Goal: Manage account settings

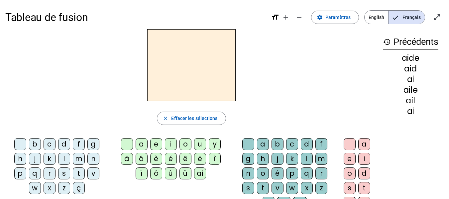
scroll to position [33, 0]
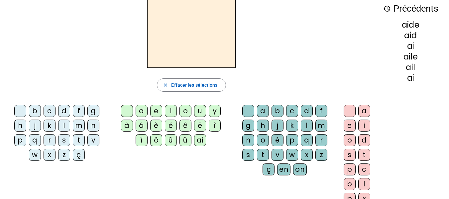
click at [197, 141] on div "ai" at bounding box center [200, 140] width 12 height 12
click at [303, 125] on div "l" at bounding box center [307, 126] width 12 height 12
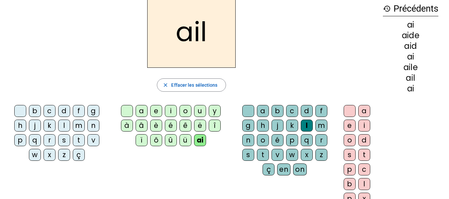
click at [345, 124] on div "e" at bounding box center [349, 126] width 12 height 12
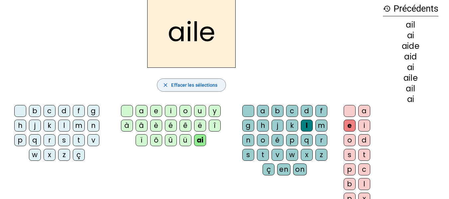
click at [210, 83] on span "Effacer les sélections" at bounding box center [194, 85] width 46 height 8
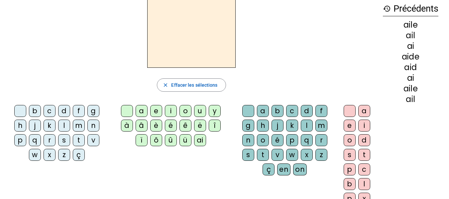
click at [198, 142] on div "ai" at bounding box center [200, 140] width 12 height 12
click at [307, 122] on div "l" at bounding box center [307, 126] width 12 height 12
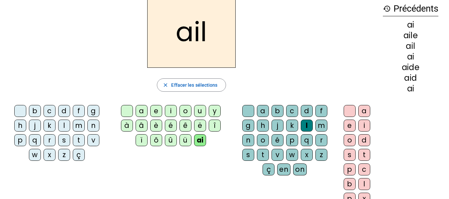
click at [350, 129] on div "e" at bounding box center [349, 126] width 12 height 12
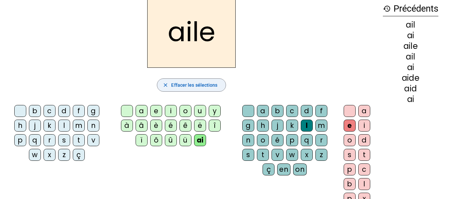
click at [189, 81] on span "Effacer les sélections" at bounding box center [194, 85] width 46 height 8
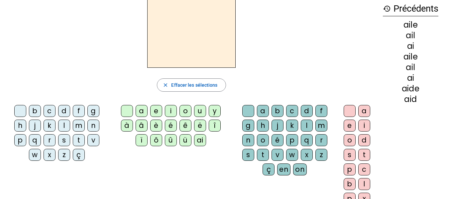
click at [198, 141] on div "ai" at bounding box center [200, 140] width 12 height 12
click at [306, 112] on div "d" at bounding box center [307, 111] width 12 height 12
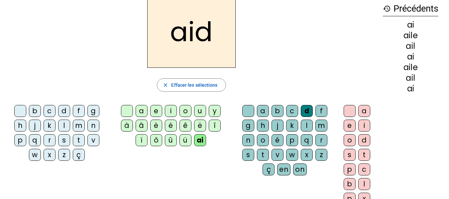
click at [349, 126] on div "e" at bounding box center [349, 126] width 12 height 12
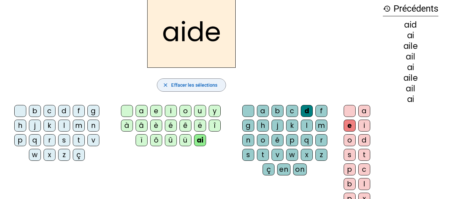
click at [186, 83] on span "Effacer les sélections" at bounding box center [194, 85] width 46 height 8
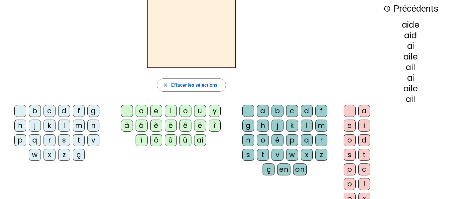
click at [66, 124] on div "l" at bounding box center [64, 126] width 12 height 12
click at [195, 139] on div "ai" at bounding box center [200, 140] width 12 height 12
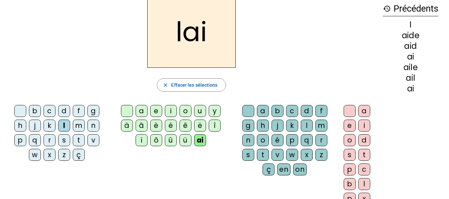
click at [304, 111] on div "d" at bounding box center [307, 111] width 12 height 12
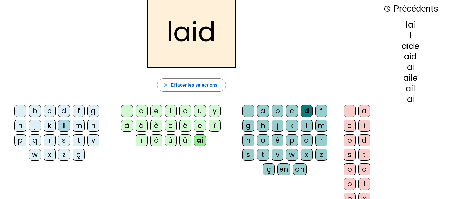
click at [348, 126] on div "e" at bounding box center [349, 126] width 12 height 12
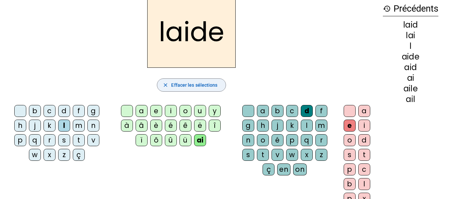
click at [191, 88] on span "Effacer les sélections" at bounding box center [194, 85] width 46 height 8
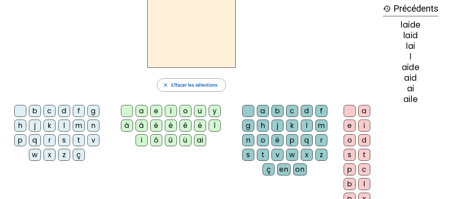
drag, startPoint x: 20, startPoint y: 143, endPoint x: 27, endPoint y: 143, distance: 6.6
click at [22, 143] on div "p" at bounding box center [20, 140] width 12 height 12
click at [307, 123] on div "l" at bounding box center [307, 126] width 12 height 12
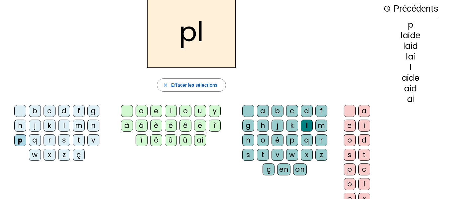
click at [203, 140] on div "ai" at bounding box center [200, 140] width 12 height 12
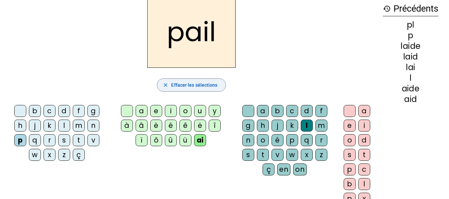
click at [211, 81] on span "Effacer les sélections" at bounding box center [194, 85] width 46 height 8
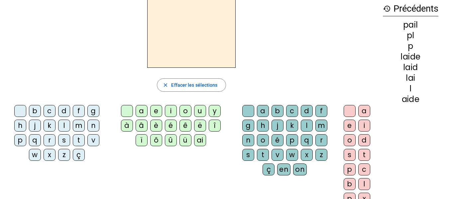
click at [36, 139] on div "q" at bounding box center [35, 140] width 12 height 12
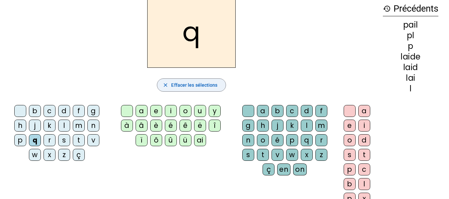
click at [179, 82] on span "Effacer les sélections" at bounding box center [194, 85] width 46 height 8
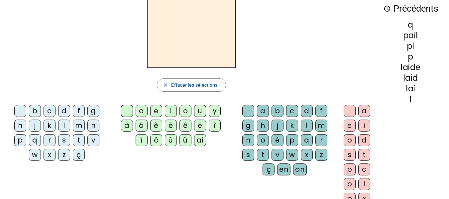
click at [18, 141] on div "p" at bounding box center [20, 140] width 12 height 12
click at [67, 125] on div "l" at bounding box center [64, 126] width 12 height 12
click at [193, 141] on letter-bubble "ü" at bounding box center [186, 141] width 15 height 15
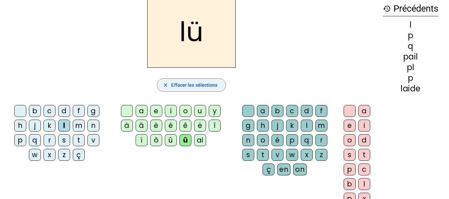
click at [198, 81] on span "button" at bounding box center [191, 85] width 68 height 16
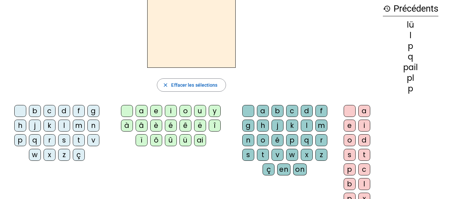
click at [199, 139] on div "ai" at bounding box center [200, 140] width 12 height 12
click at [318, 137] on div "r" at bounding box center [321, 140] width 12 height 12
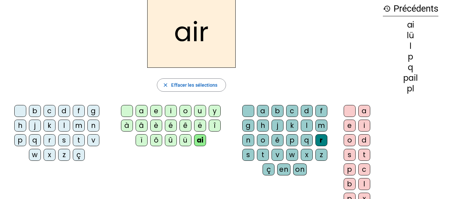
click at [354, 126] on div "e" at bounding box center [349, 126] width 12 height 12
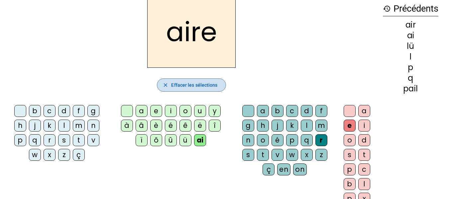
click at [194, 86] on span "Effacer les sélections" at bounding box center [194, 85] width 46 height 8
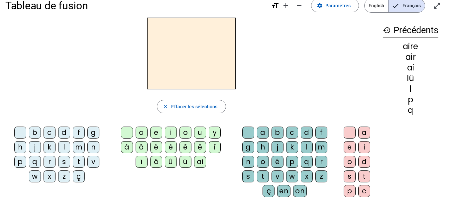
scroll to position [0, 0]
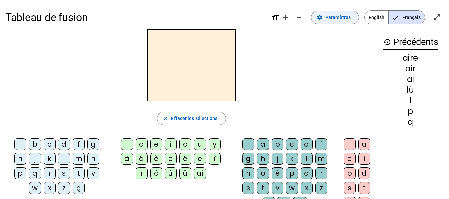
click at [343, 10] on span at bounding box center [334, 17] width 47 height 16
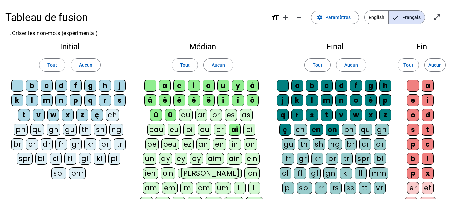
click at [371, 18] on span "English" at bounding box center [376, 17] width 24 height 13
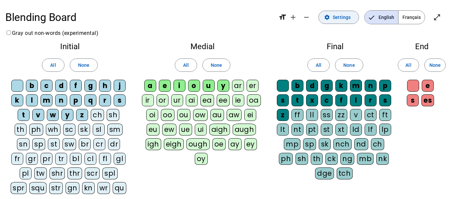
click at [341, 18] on span "Settings" at bounding box center [342, 17] width 18 height 8
click at [414, 16] on span "Français" at bounding box center [411, 17] width 26 height 13
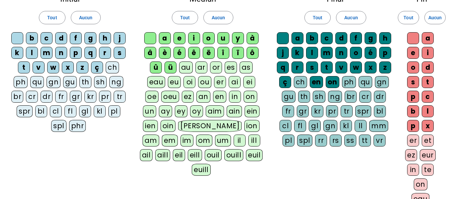
scroll to position [26, 0]
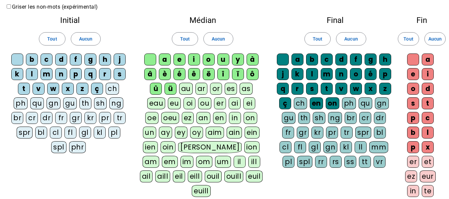
click at [29, 74] on div "l" at bounding box center [32, 74] width 12 height 12
click at [33, 72] on div "l" at bounding box center [32, 74] width 12 height 12
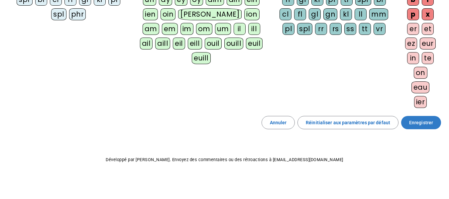
click at [410, 123] on span "Enregistrer" at bounding box center [421, 123] width 24 height 8
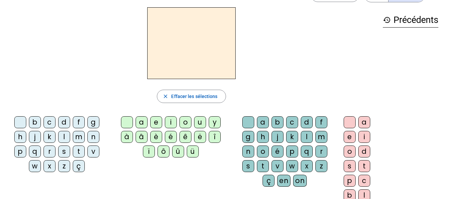
scroll to position [33, 0]
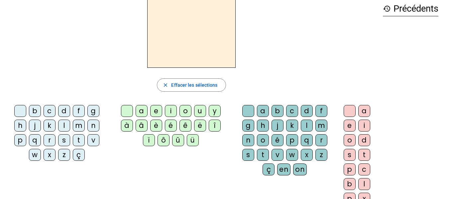
drag, startPoint x: 61, startPoint y: 127, endPoint x: 65, endPoint y: 128, distance: 3.7
click at [62, 127] on div "l" at bounding box center [64, 126] width 12 height 12
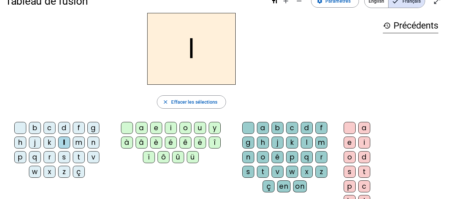
scroll to position [0, 0]
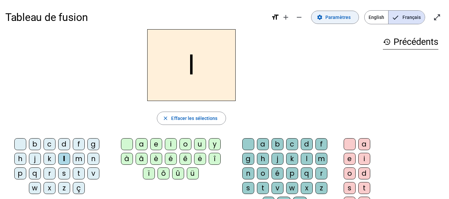
click at [340, 18] on span "Paramètres" at bounding box center [337, 17] width 25 height 8
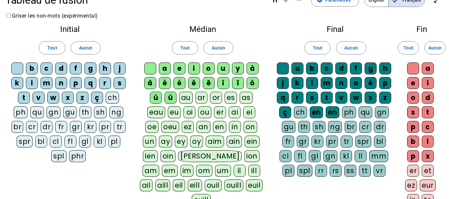
scroll to position [33, 0]
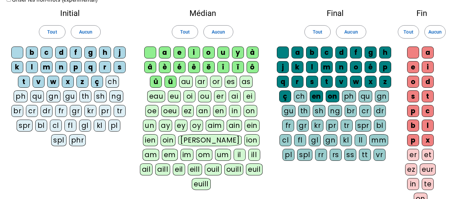
click at [229, 96] on div "ai" at bounding box center [235, 96] width 12 height 12
click at [243, 96] on div "ei" at bounding box center [249, 96] width 12 height 12
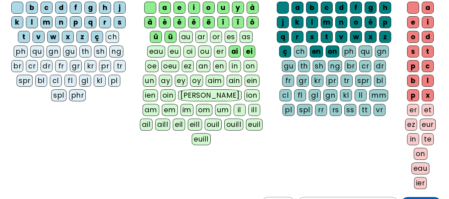
scroll to position [66, 0]
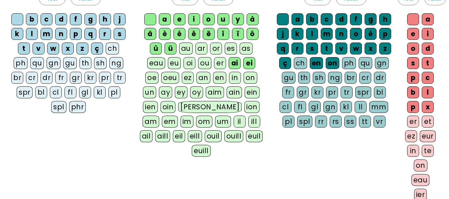
click at [32, 35] on div "l" at bounding box center [32, 34] width 12 height 12
click at [32, 36] on div "l" at bounding box center [32, 34] width 12 height 12
click at [113, 51] on div "ch" at bounding box center [112, 49] width 13 height 12
click at [114, 93] on div "pl" at bounding box center [114, 92] width 12 height 12
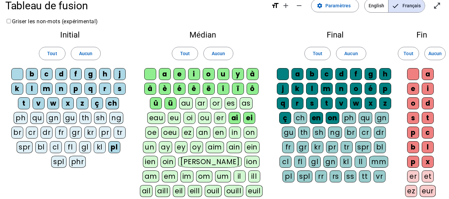
scroll to position [0, 0]
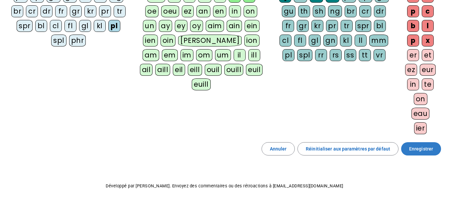
click at [422, 148] on span "Enregistrer" at bounding box center [421, 149] width 24 height 8
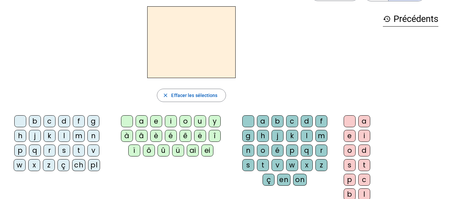
scroll to position [33, 0]
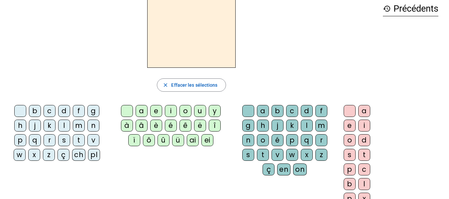
click at [65, 127] on div "l" at bounding box center [64, 126] width 12 height 12
drag, startPoint x: 189, startPoint y: 142, endPoint x: 199, endPoint y: 141, distance: 10.3
click at [189, 142] on div "ai" at bounding box center [193, 140] width 12 height 12
click at [301, 112] on div "d" at bounding box center [307, 111] width 12 height 12
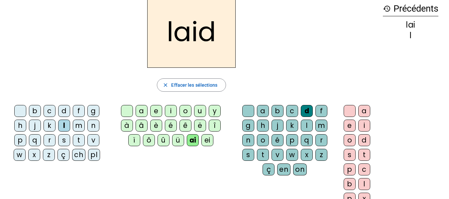
click at [345, 126] on div "e" at bounding box center [349, 126] width 12 height 12
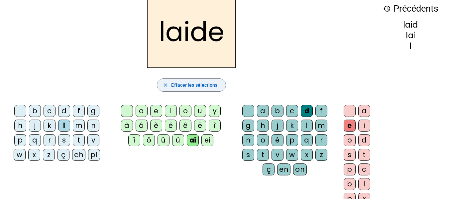
click at [177, 87] on span "Effacer les sélections" at bounding box center [194, 85] width 46 height 8
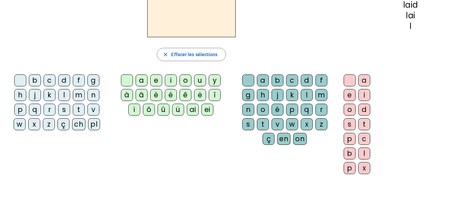
scroll to position [0, 0]
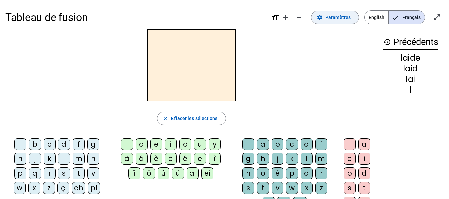
click at [334, 17] on span "Paramètres" at bounding box center [337, 17] width 25 height 8
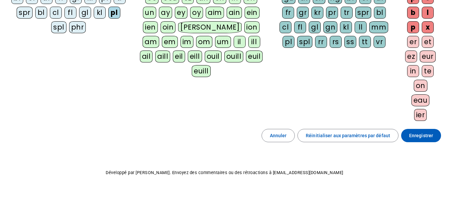
scroll to position [159, 0]
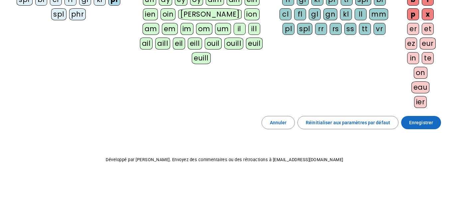
click at [412, 126] on span "Enregistrer" at bounding box center [421, 123] width 24 height 8
